Goal: Task Accomplishment & Management: Use online tool/utility

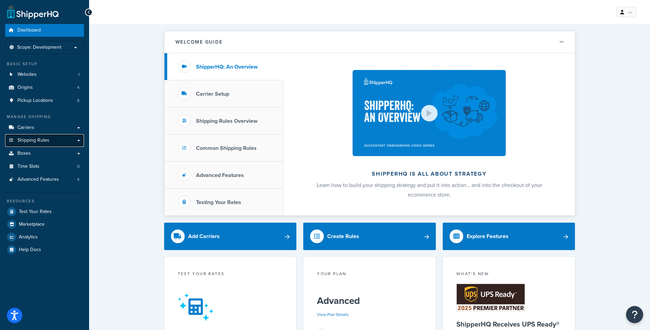
click at [71, 137] on link "Shipping Rules" at bounding box center [44, 140] width 79 height 13
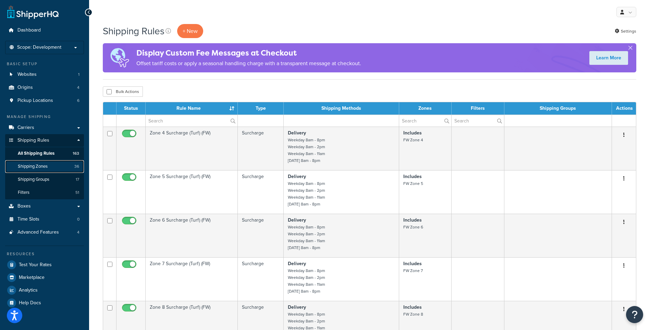
click at [56, 163] on link "Shipping Zones 36" at bounding box center [44, 166] width 79 height 13
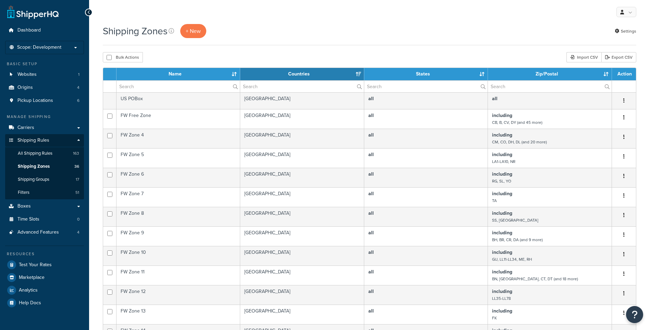
select select "15"
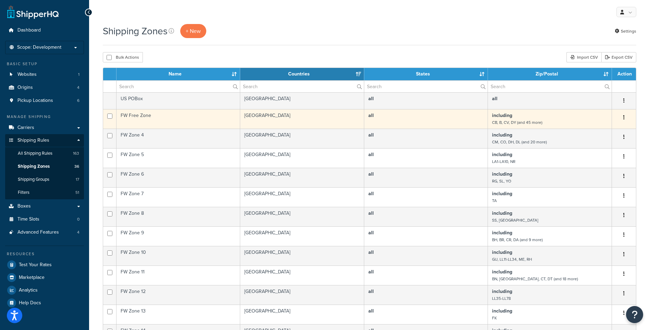
click at [414, 117] on td "all" at bounding box center [426, 119] width 124 height 20
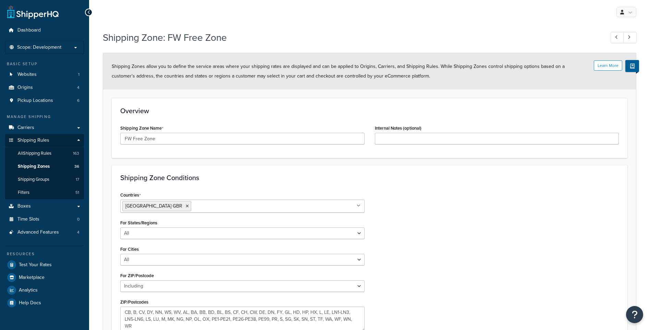
select select "including"
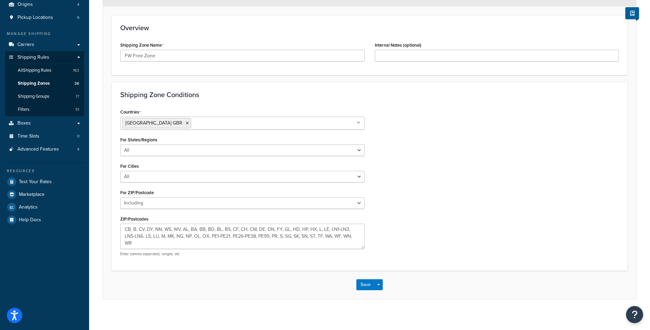
scroll to position [86, 0]
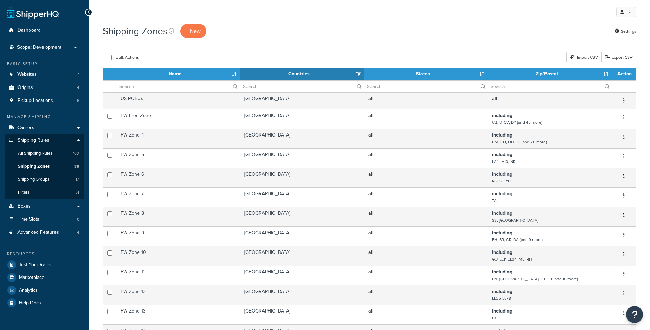
select select "15"
click at [626, 59] on link "Export CSV" at bounding box center [618, 57] width 35 height 10
